Goal: Transaction & Acquisition: Purchase product/service

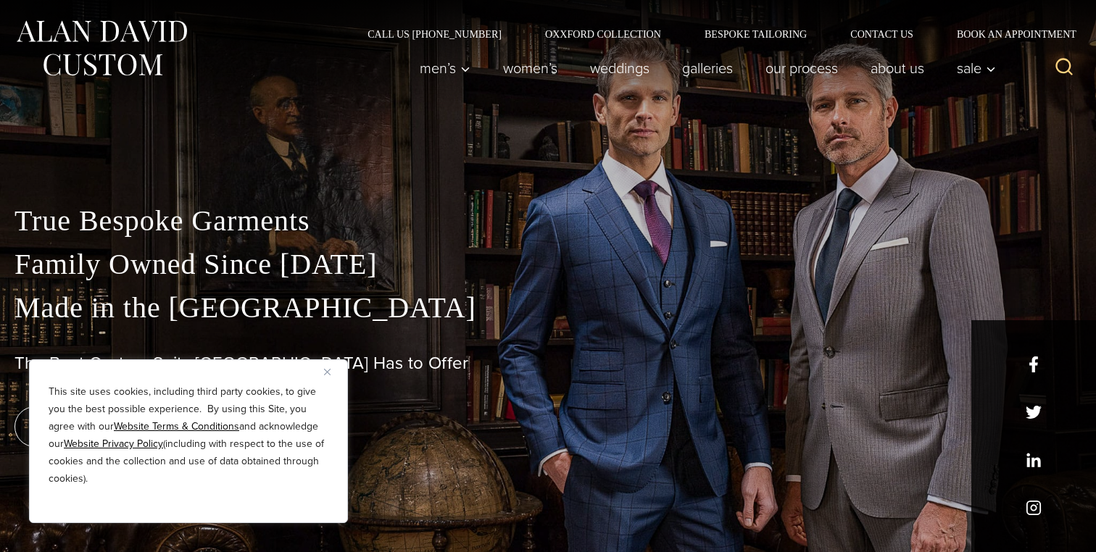
click at [428, 425] on div "book an appointment" at bounding box center [547, 427] width 1067 height 41
click at [322, 371] on div "This site uses cookies, including third party cookies, to give you the best pos…" at bounding box center [188, 441] width 319 height 164
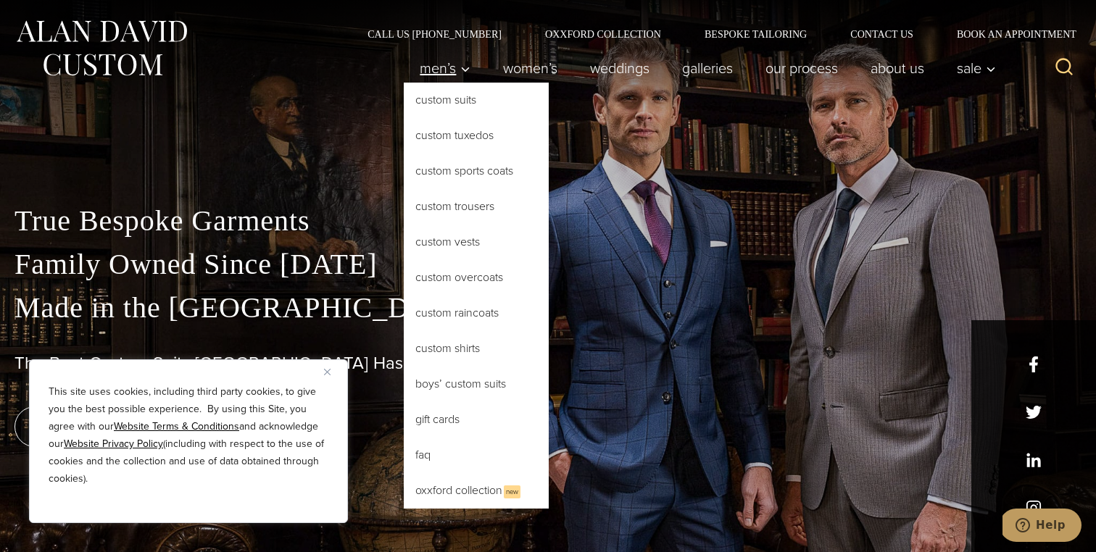
click at [459, 72] on icon "Primary Navigation" at bounding box center [465, 69] width 13 height 13
click at [446, 102] on link "Custom Suits" at bounding box center [476, 100] width 145 height 35
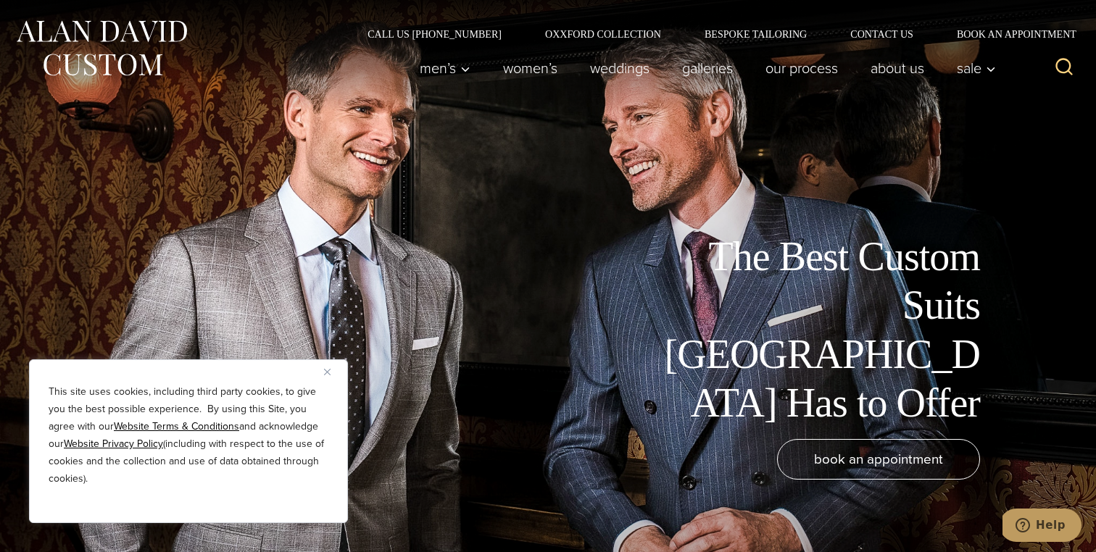
click at [328, 370] on img "Close" at bounding box center [327, 372] width 7 height 7
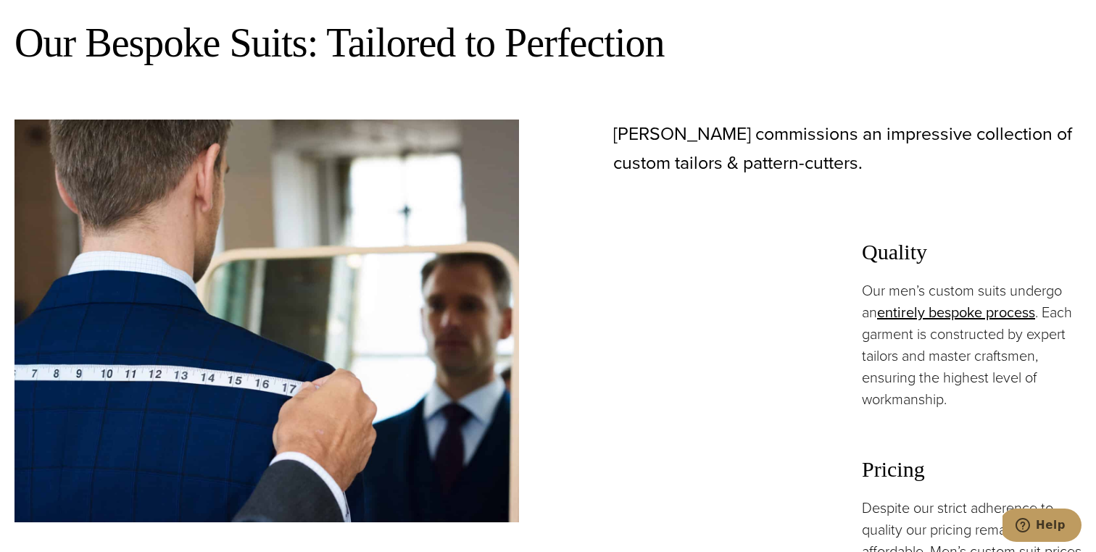
scroll to position [949, 0]
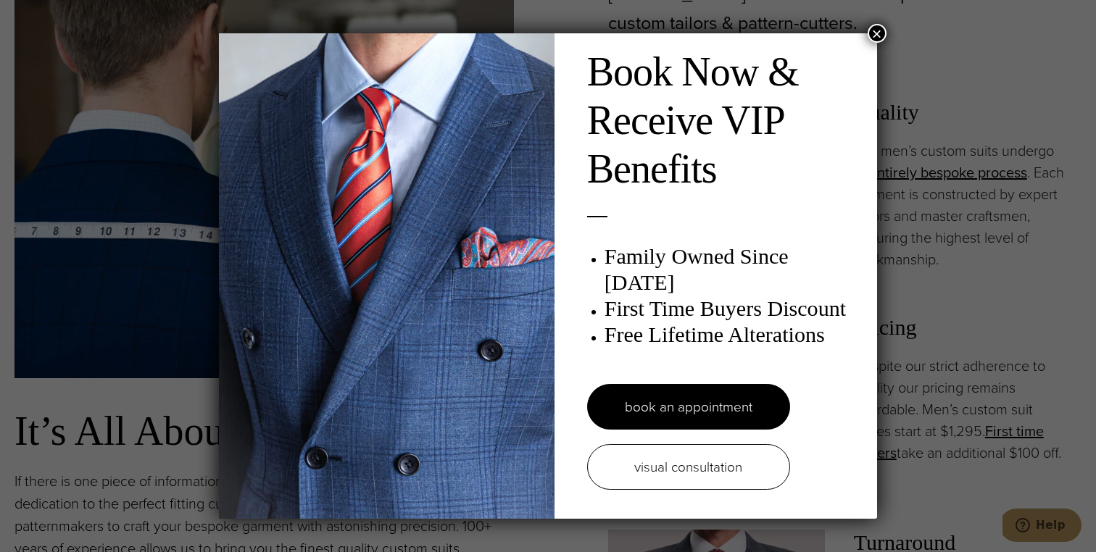
click at [876, 36] on button "×" at bounding box center [877, 33] width 19 height 19
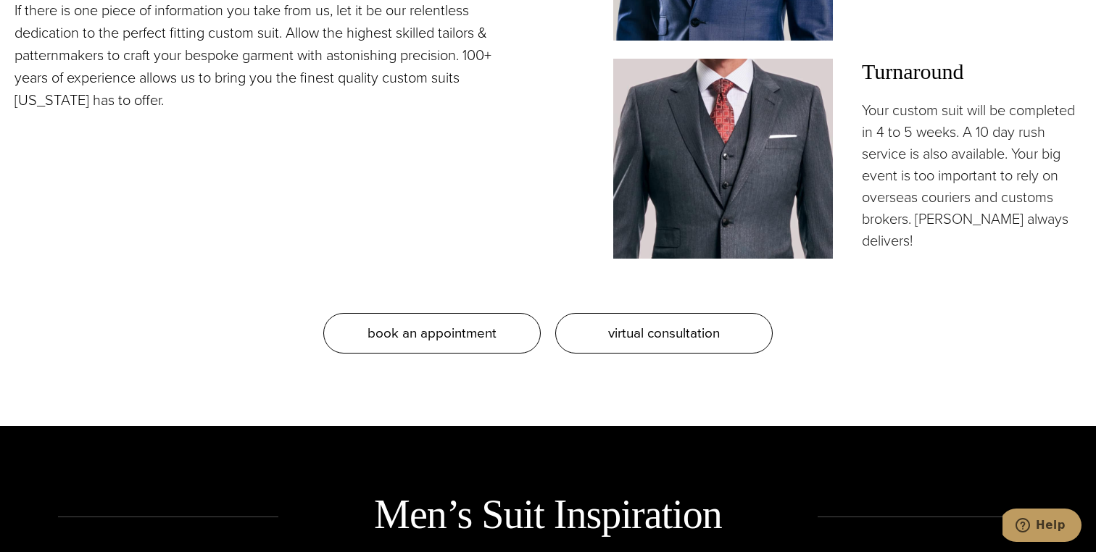
scroll to position [1423, 0]
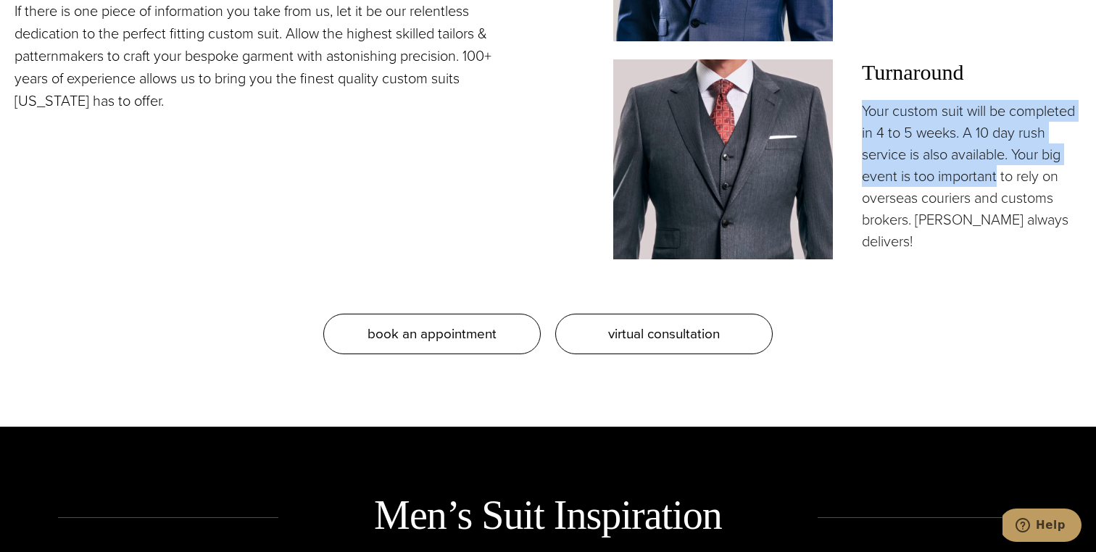
drag, startPoint x: 860, startPoint y: 104, endPoint x: 1000, endPoint y: 178, distance: 158.9
click at [1000, 178] on div "Turnaround Your custom suit will be completed in 4 to 5 weeks. A 10 day rush se…" at bounding box center [847, 158] width 468 height 199
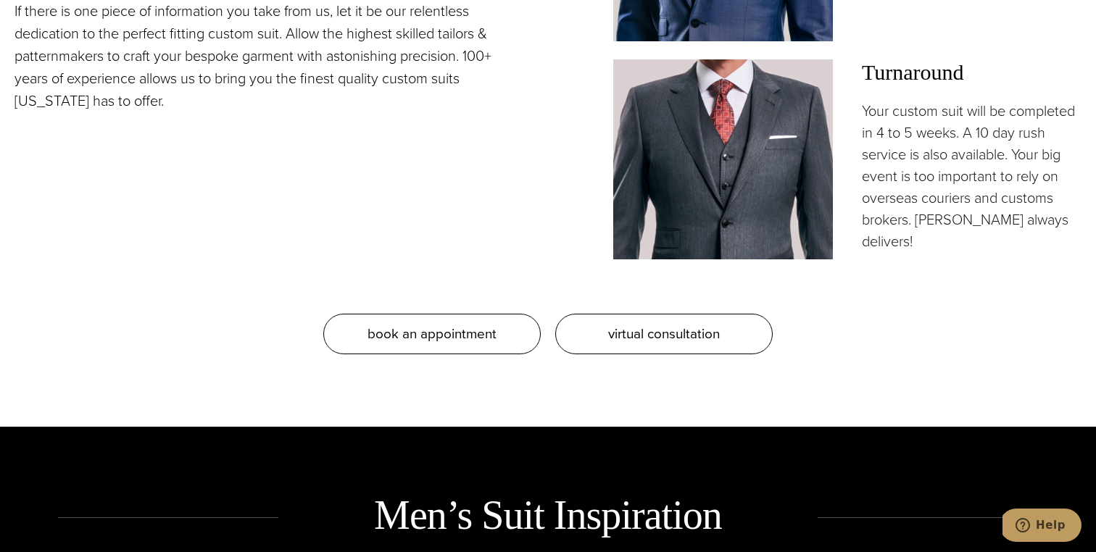
click at [999, 159] on p "Your custom suit will be completed in 4 to 5 weeks. A 10 day rush service is al…" at bounding box center [972, 176] width 220 height 152
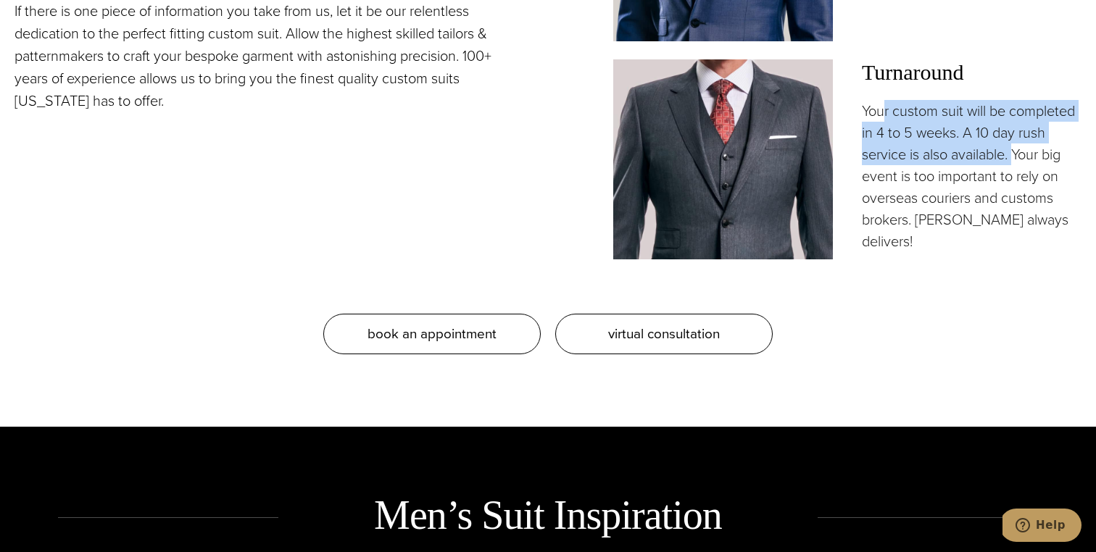
drag, startPoint x: 1014, startPoint y: 159, endPoint x: 884, endPoint y: 105, distance: 141.3
click at [883, 105] on p "Your custom suit will be completed in 4 to 5 weeks. A 10 day rush service is al…" at bounding box center [972, 176] width 220 height 152
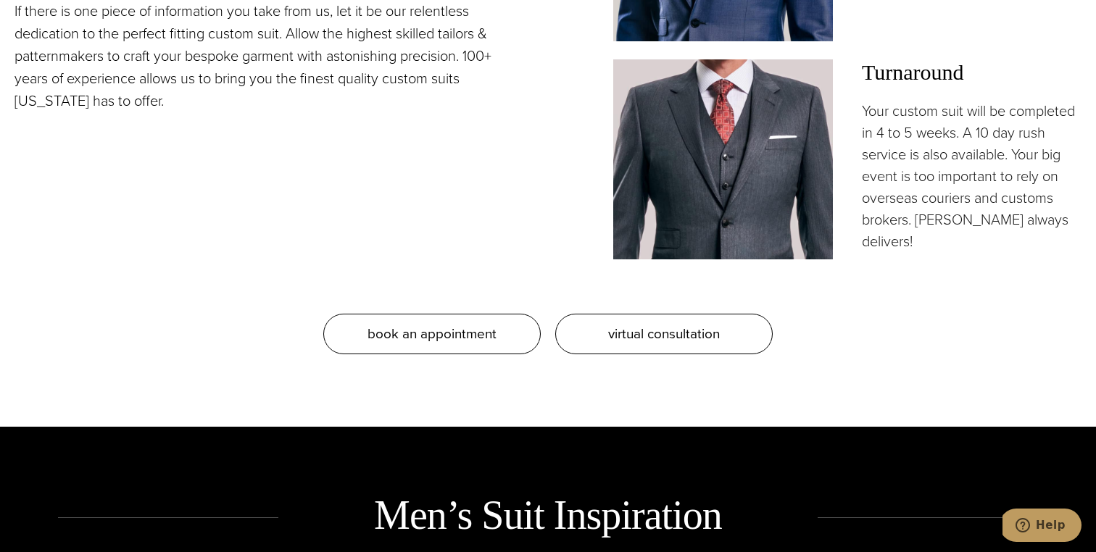
click at [863, 120] on p "Your custom suit will be completed in 4 to 5 weeks. A 10 day rush service is al…" at bounding box center [972, 176] width 220 height 152
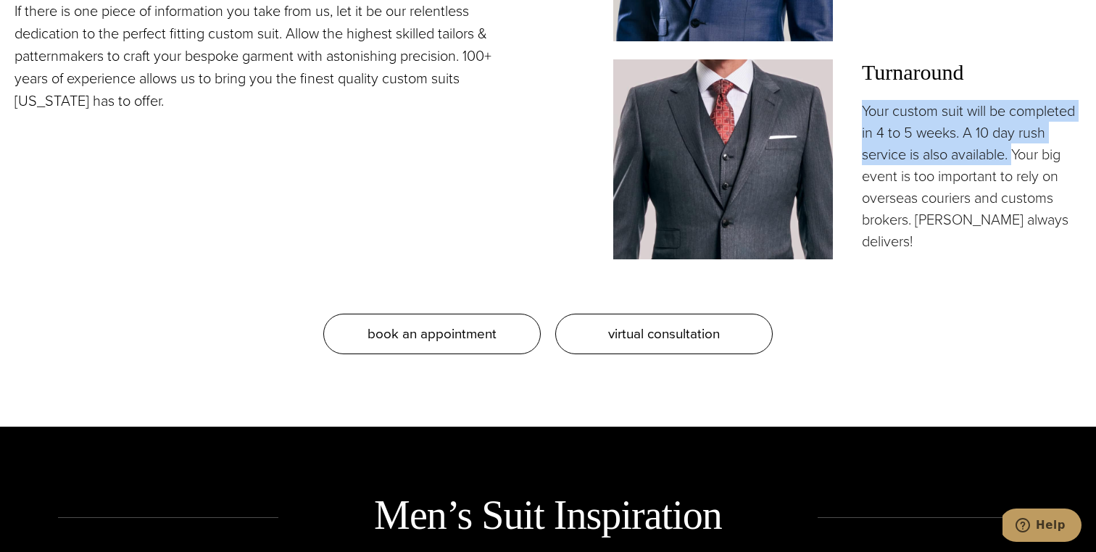
drag, startPoint x: 862, startPoint y: 119, endPoint x: 1016, endPoint y: 164, distance: 160.8
click at [1016, 164] on p "Your custom suit will be completed in 4 to 5 weeks. A 10 day rush service is al…" at bounding box center [972, 176] width 220 height 152
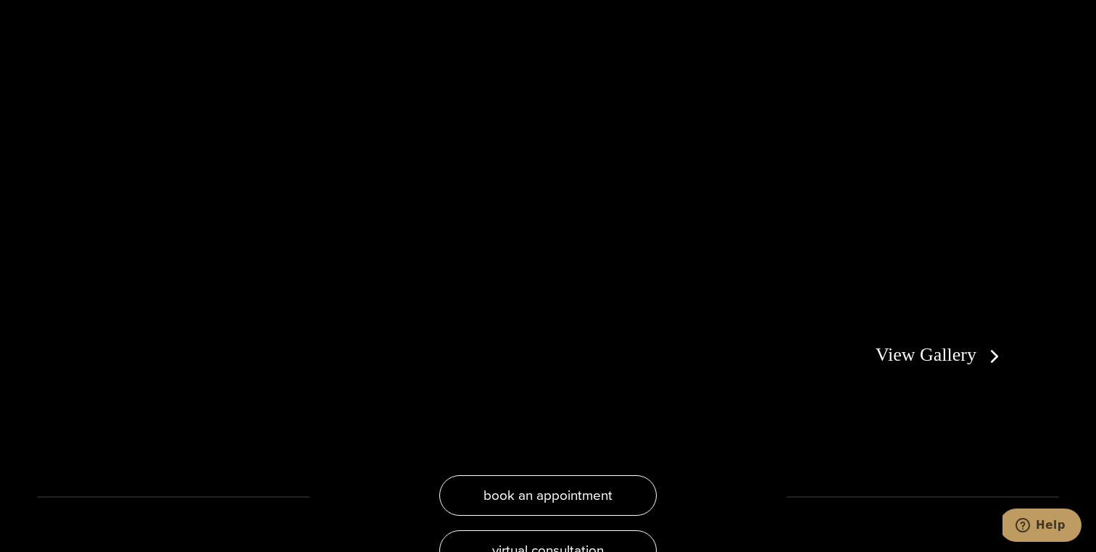
scroll to position [2777, 0]
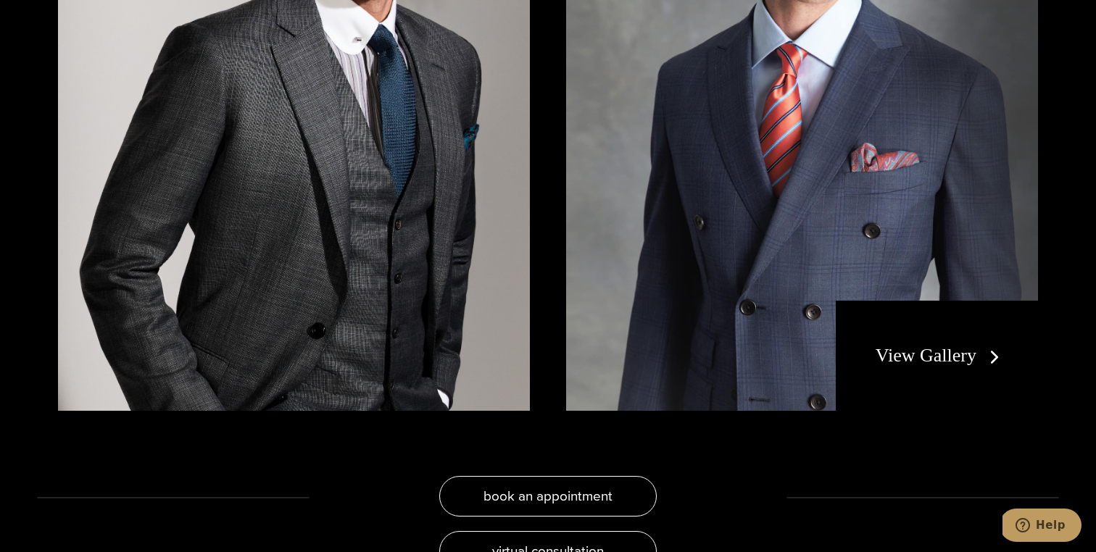
click at [905, 392] on div "View Gallery" at bounding box center [937, 356] width 202 height 110
click at [907, 365] on link "View Gallery" at bounding box center [941, 355] width 130 height 21
click at [978, 323] on div "View Gallery" at bounding box center [937, 356] width 202 height 110
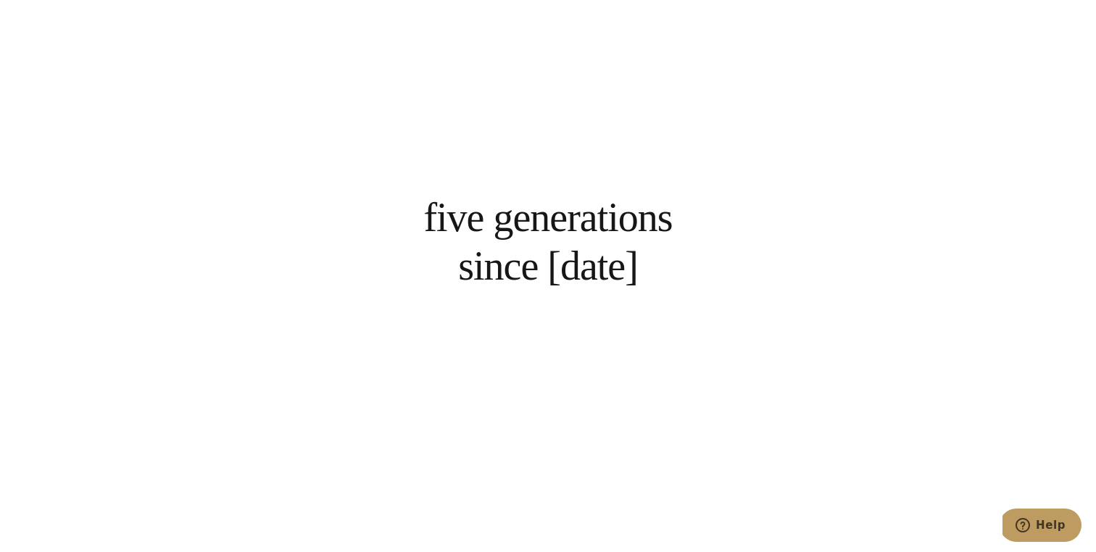
scroll to position [3399, 0]
